Goal: Information Seeking & Learning: Learn about a topic

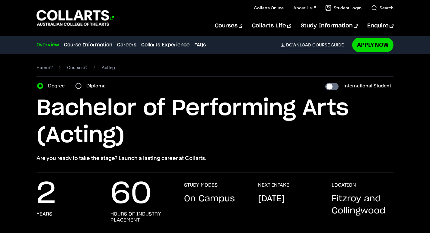
click at [91, 14] on 1 "Go to homepage" at bounding box center [73, 18] width 73 height 16
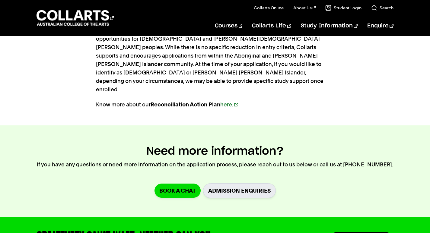
scroll to position [785, 0]
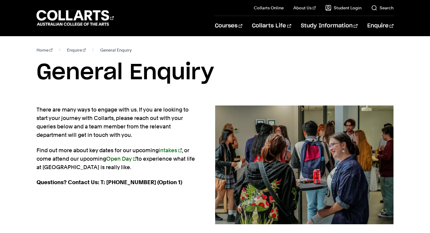
click at [123, 160] on link "Open Day" at bounding box center [121, 159] width 31 height 6
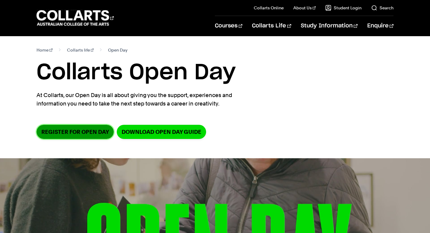
click at [85, 133] on link "Register for Open Day" at bounding box center [75, 132] width 77 height 14
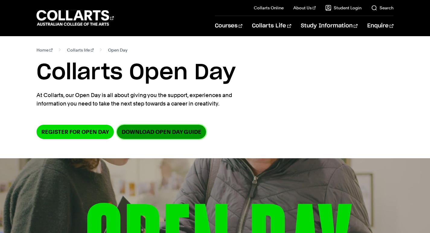
click at [152, 129] on link "DOWNLOAD OPEN DAY GUIDE" at bounding box center [161, 132] width 89 height 14
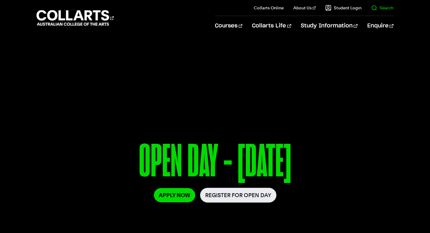
click at [381, 13] on il "Search" at bounding box center [378, 8] width 32 height 16
click at [381, 8] on link "Search" at bounding box center [382, 8] width 22 height 6
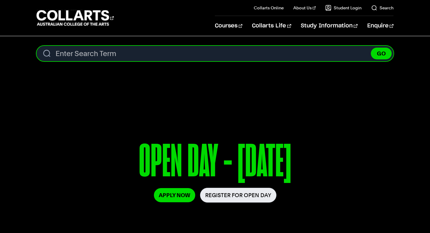
click at [151, 54] on input "Search content" at bounding box center [215, 53] width 357 height 15
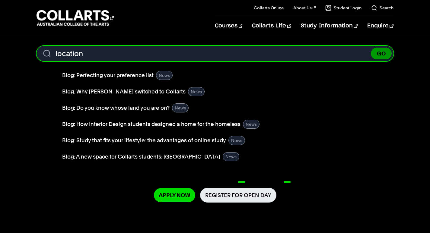
type input "location"
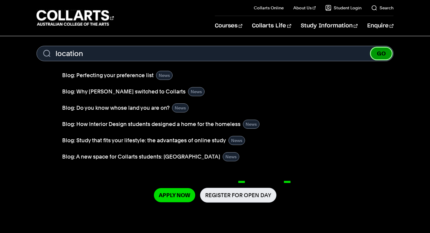
click at [382, 55] on button "GO" at bounding box center [381, 54] width 21 height 12
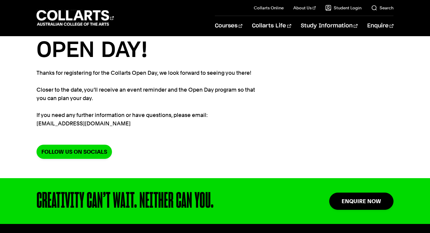
scroll to position [68, 0]
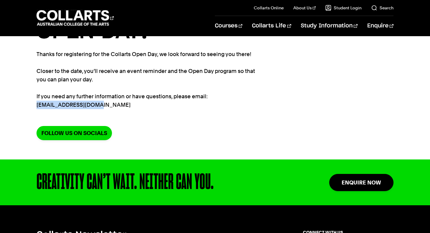
drag, startPoint x: 88, startPoint y: 104, endPoint x: 37, endPoint y: 106, distance: 51.1
click at [37, 106] on p "Thanks for registering for the Collarts Open Day, we look forward to seeing you…" at bounding box center [147, 79] width 220 height 59
copy p "info@collarts.edu.au"
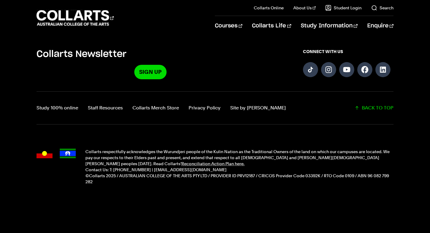
scroll to position [0, 0]
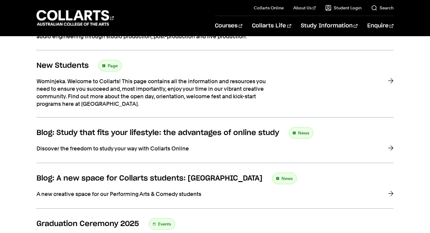
scroll to position [483, 0]
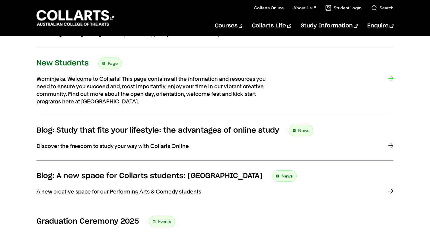
click at [61, 59] on h3 "New Students" at bounding box center [63, 63] width 52 height 9
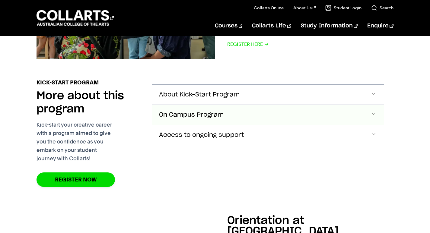
click at [212, 98] on span "On Campus Program" at bounding box center [199, 95] width 81 height 7
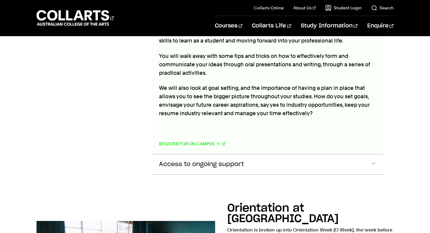
scroll to position [737, 0]
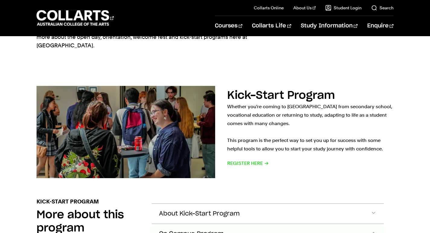
scroll to position [66, 0]
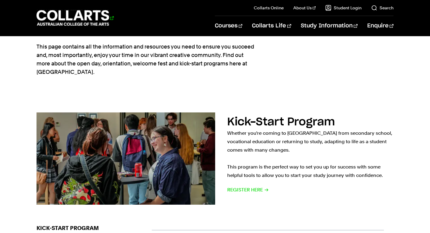
click at [93, 18] on 1 "Go to homepage" at bounding box center [73, 18] width 73 height 16
